Goal: Task Accomplishment & Management: Manage account settings

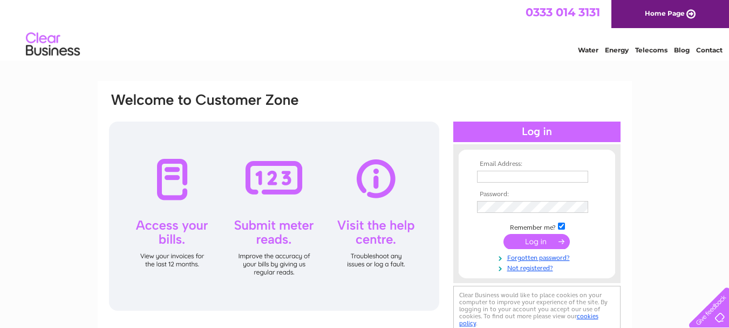
type input "kelly@galaxytransport.co.uk"
click at [528, 241] on input "submit" at bounding box center [537, 241] width 66 height 15
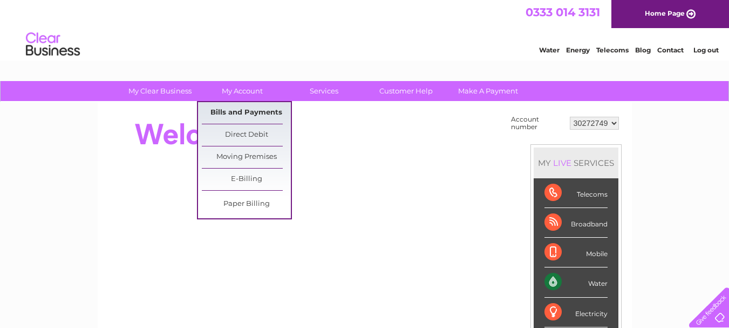
click at [254, 107] on link "Bills and Payments" at bounding box center [246, 113] width 89 height 22
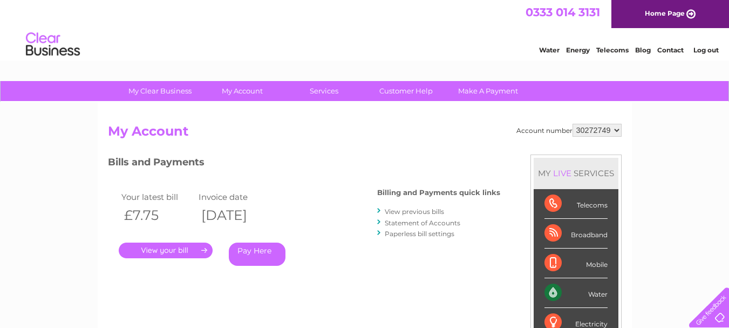
click at [176, 250] on link "." at bounding box center [166, 250] width 94 height 16
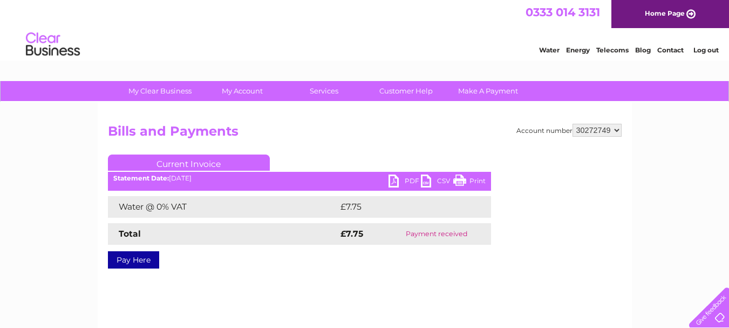
click at [397, 179] on link "PDF" at bounding box center [405, 182] width 32 height 16
